Goal: Check status: Check status

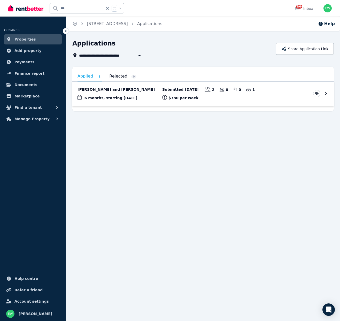
click at [113, 90] on link "View application: Sinead Fitzpatrick and Darragh Carolan" at bounding box center [203, 94] width 262 height 24
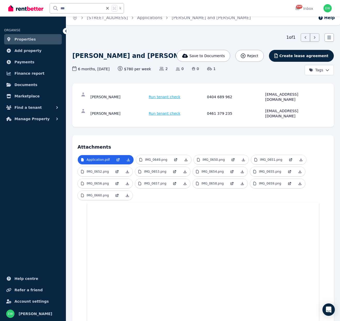
scroll to position [7, 0]
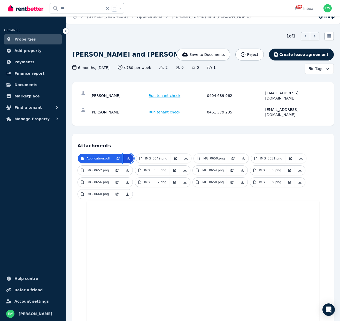
drag, startPoint x: 127, startPoint y: 147, endPoint x: 133, endPoint y: 147, distance: 5.7
click at [127, 156] on icon at bounding box center [128, 158] width 4 height 4
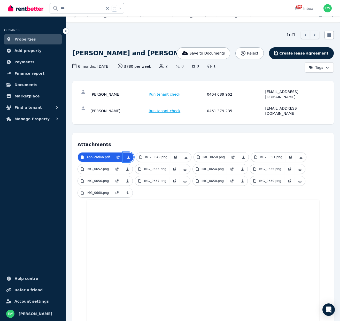
scroll to position [9, 0]
click at [186, 156] on icon at bounding box center [186, 157] width 3 height 3
click at [243, 155] on icon at bounding box center [244, 157] width 4 height 4
click at [301, 155] on icon at bounding box center [301, 157] width 4 height 4
click at [129, 167] on icon at bounding box center [127, 169] width 4 height 4
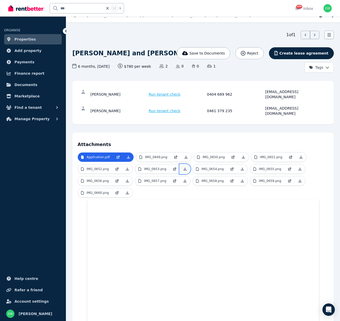
drag, startPoint x: 185, startPoint y: 159, endPoint x: 188, endPoint y: 161, distance: 3.7
click at [185, 167] on icon at bounding box center [185, 169] width 4 height 4
click at [243, 167] on icon at bounding box center [242, 169] width 4 height 4
click at [298, 167] on icon at bounding box center [300, 169] width 4 height 4
click at [126, 179] on icon at bounding box center [127, 181] width 4 height 4
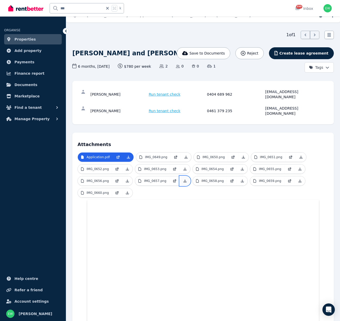
click at [186, 179] on icon at bounding box center [185, 181] width 4 height 4
click at [242, 180] on icon at bounding box center [242, 181] width 3 height 3
drag, startPoint x: 300, startPoint y: 171, endPoint x: 297, endPoint y: 173, distance: 3.4
click at [300, 179] on icon at bounding box center [300, 181] width 4 height 4
click at [128, 191] on icon at bounding box center [127, 193] width 4 height 4
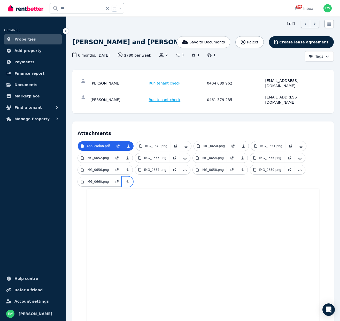
scroll to position [20, 0]
